Goal: Browse casually: Explore the website without a specific task or goal

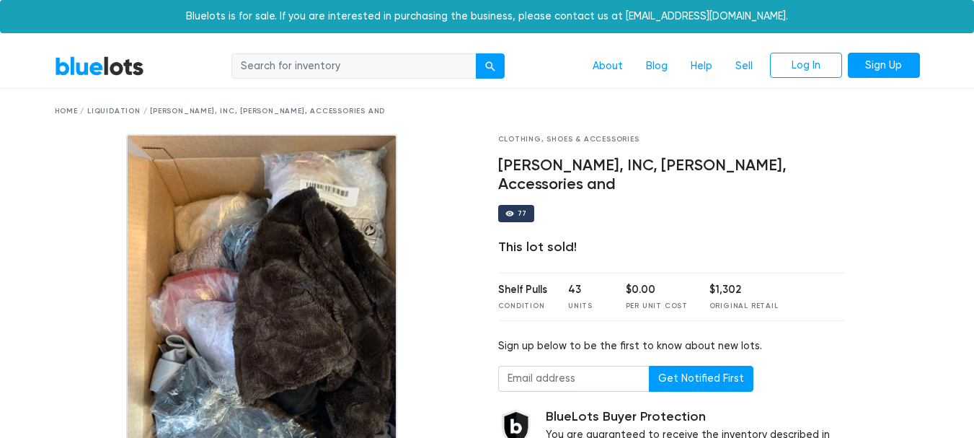
click at [91, 55] on div "BlueLots About Blog Help Sell Log In Sign Up" at bounding box center [487, 66] width 887 height 27
click at [85, 71] on link "BlueLots" at bounding box center [99, 66] width 89 height 21
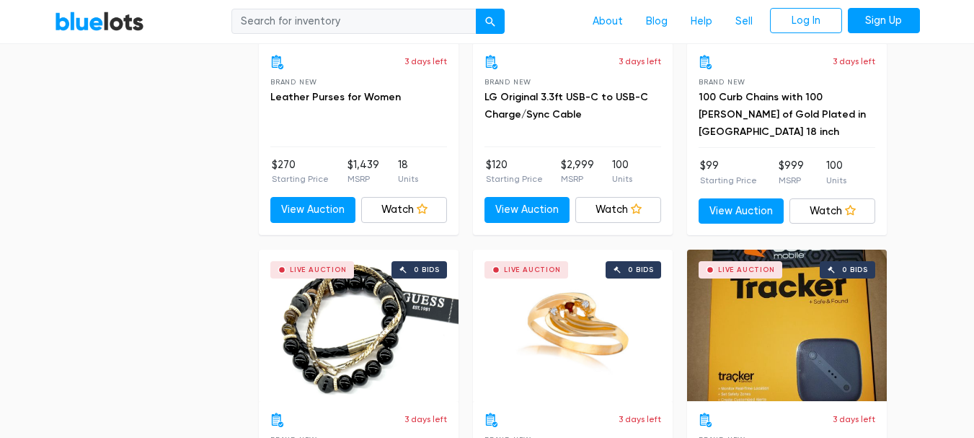
scroll to position [2307, 0]
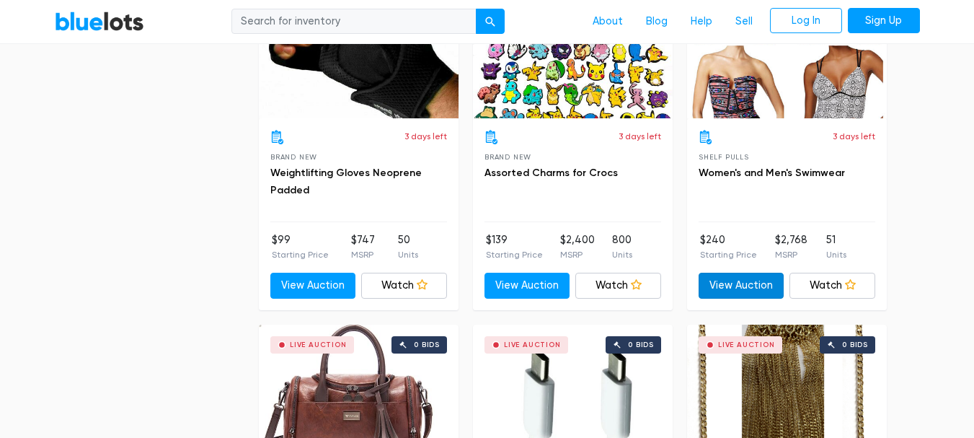
click at [753, 281] on link "View Auction" at bounding box center [742, 286] width 86 height 26
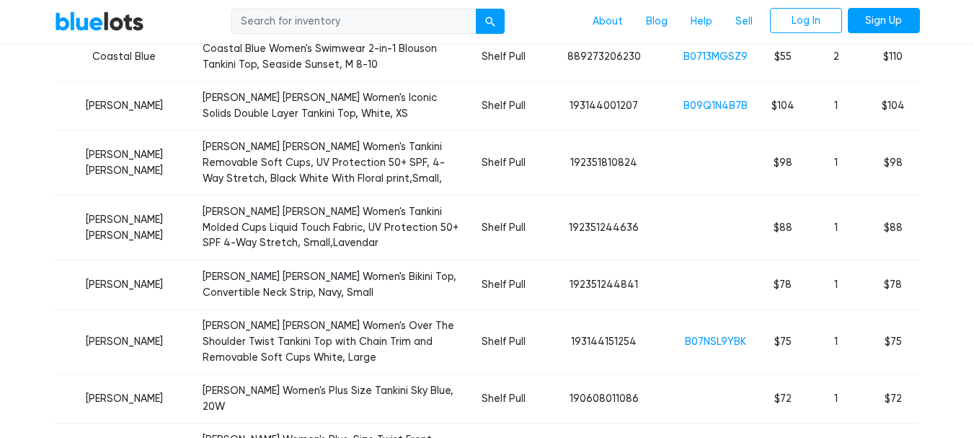
scroll to position [632, 0]
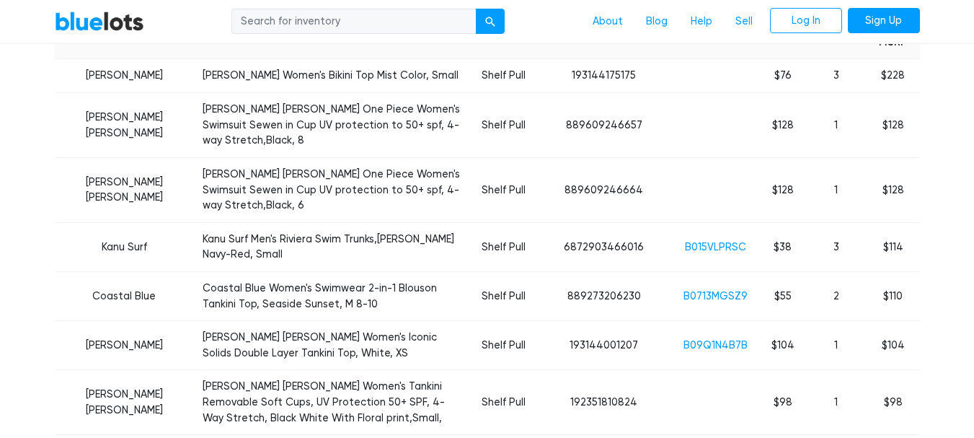
click at [77, 15] on link "BlueLots" at bounding box center [99, 21] width 89 height 21
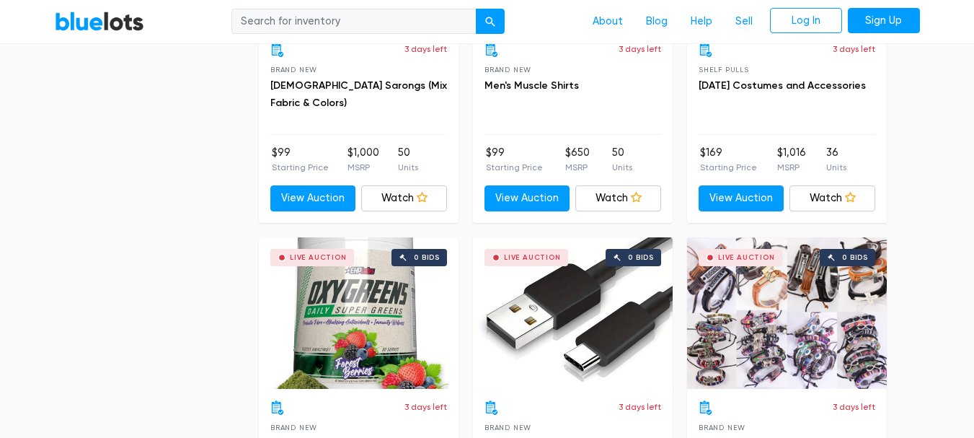
scroll to position [4398, 0]
